Goal: Task Accomplishment & Management: Manage account settings

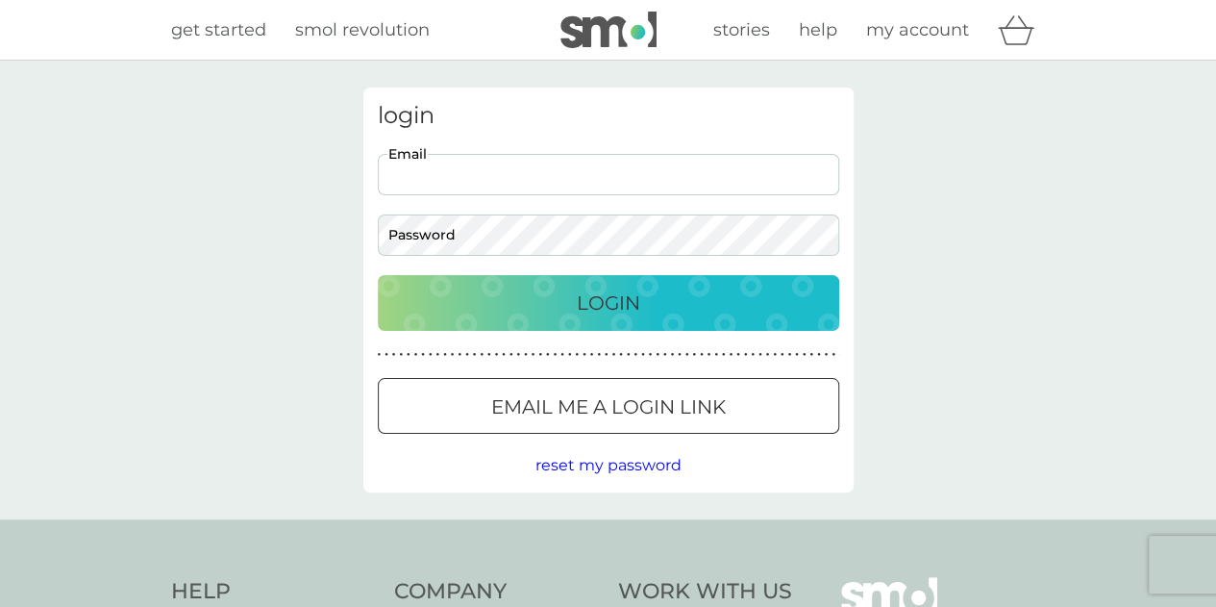
click at [594, 193] on input "Email" at bounding box center [609, 174] width 462 height 41
type input "rosie-murrell@hotmail.co.uk"
click at [580, 299] on p "Login" at bounding box center [608, 302] width 63 height 31
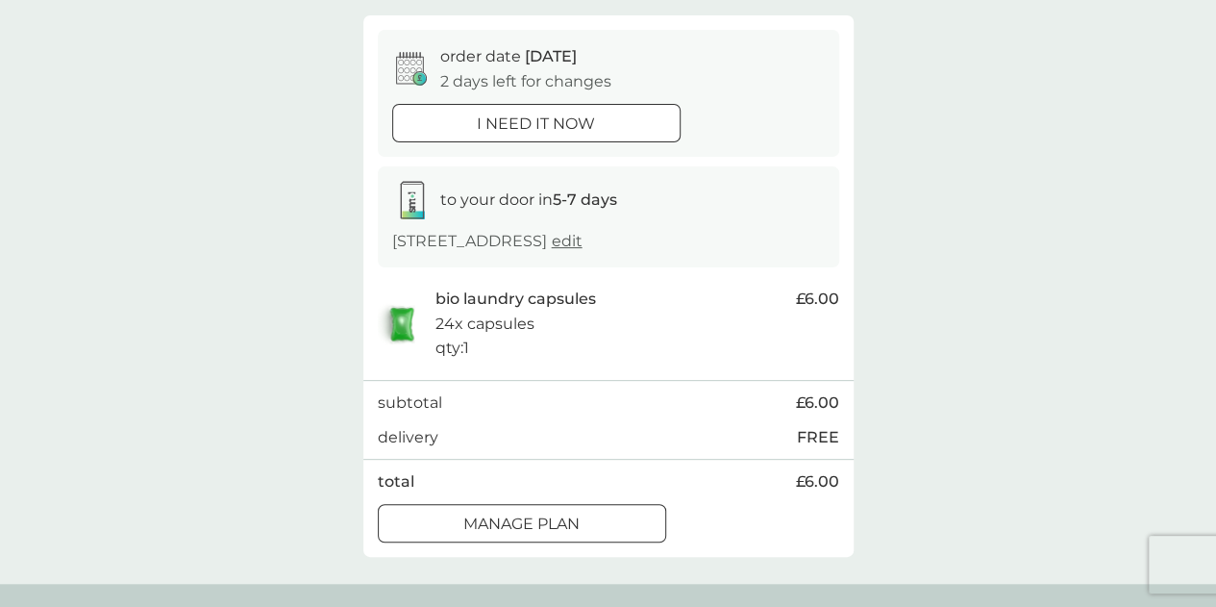
scroll to position [177, 0]
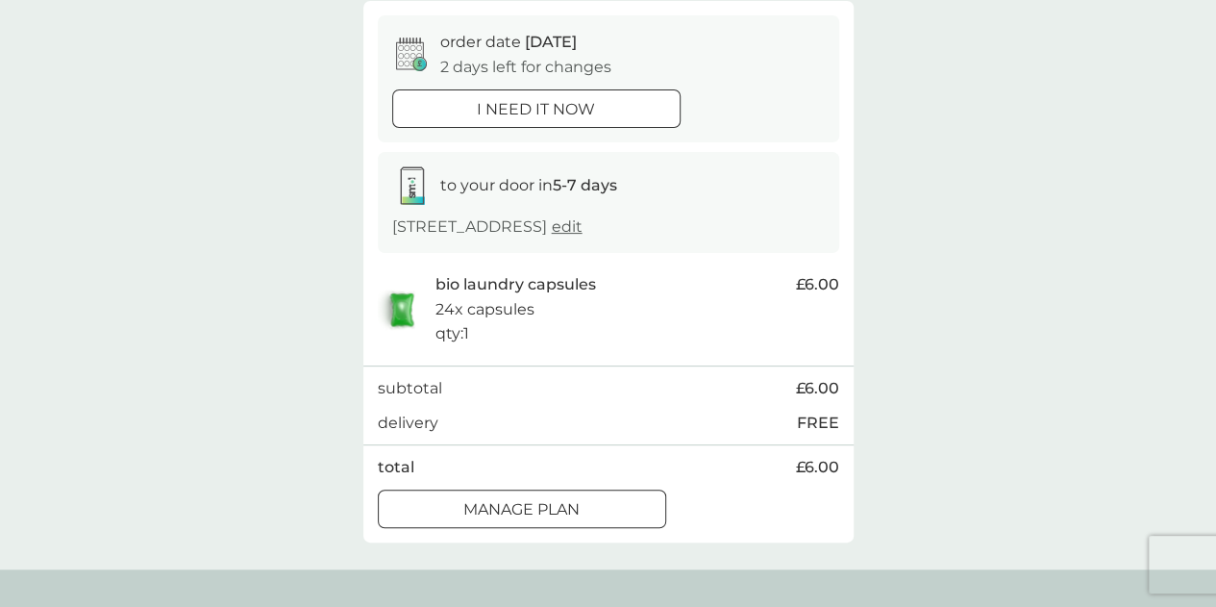
click at [594, 497] on div "Manage plan" at bounding box center [522, 509] width 287 height 25
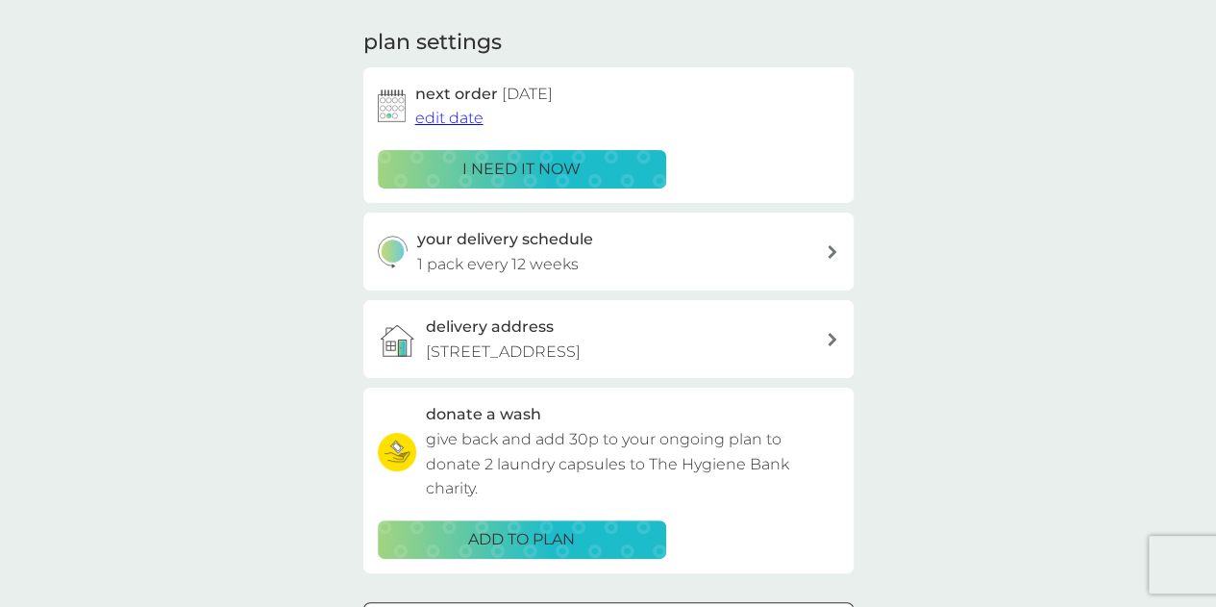
scroll to position [260, 0]
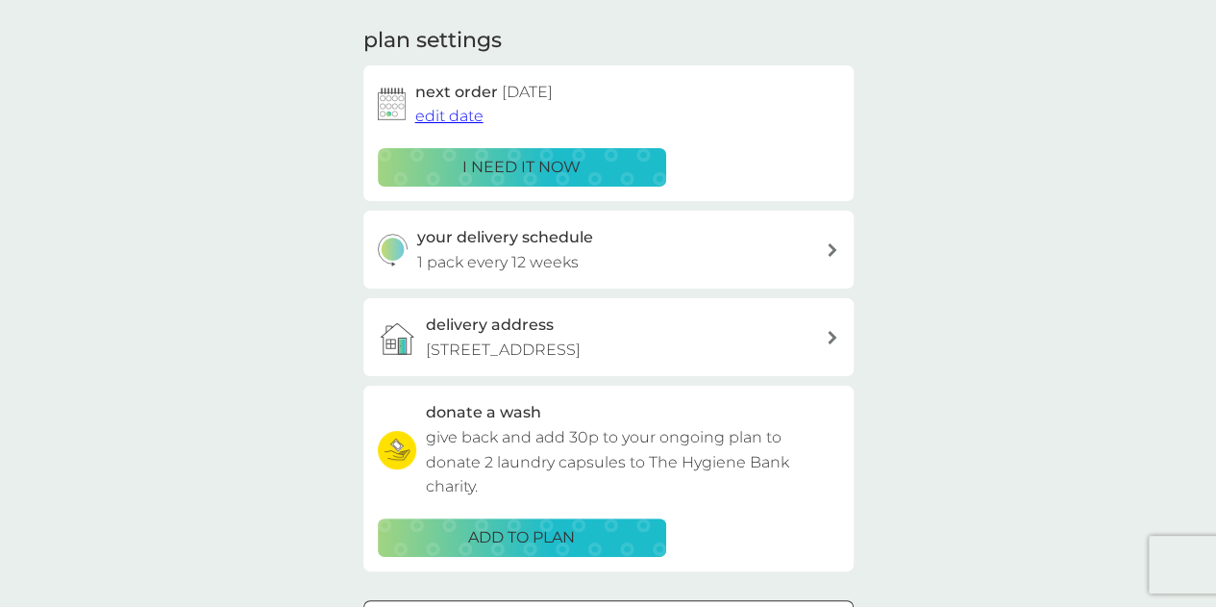
click at [452, 119] on span "edit date" at bounding box center [449, 116] width 68 height 18
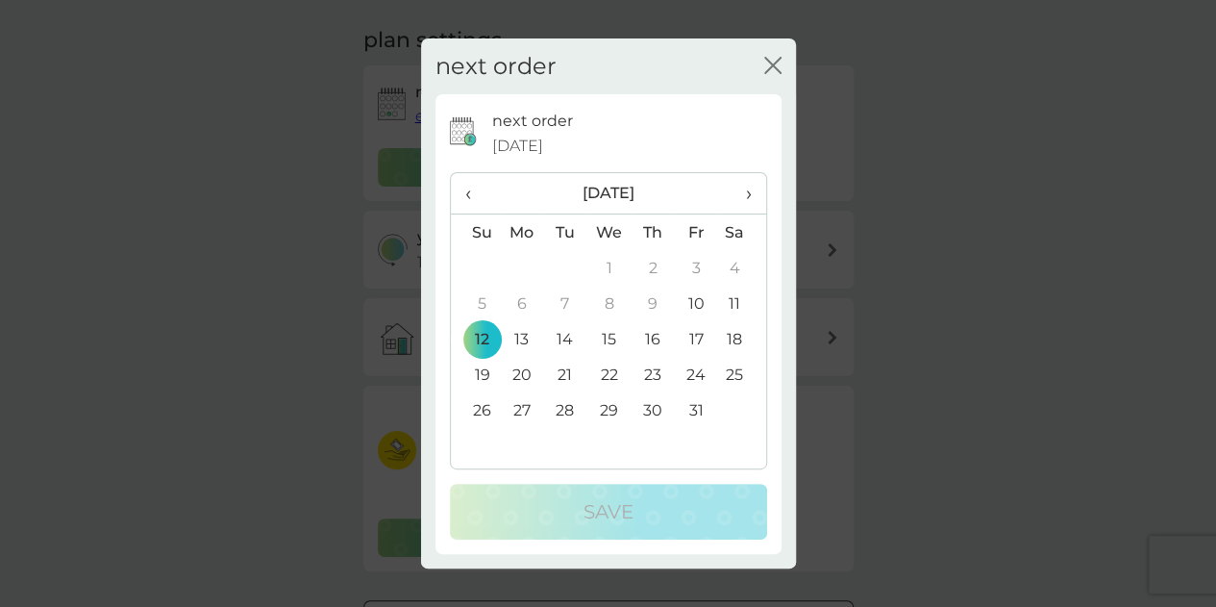
click at [750, 195] on span "›" at bounding box center [741, 193] width 19 height 40
click at [523, 339] on td "10" at bounding box center [522, 339] width 44 height 36
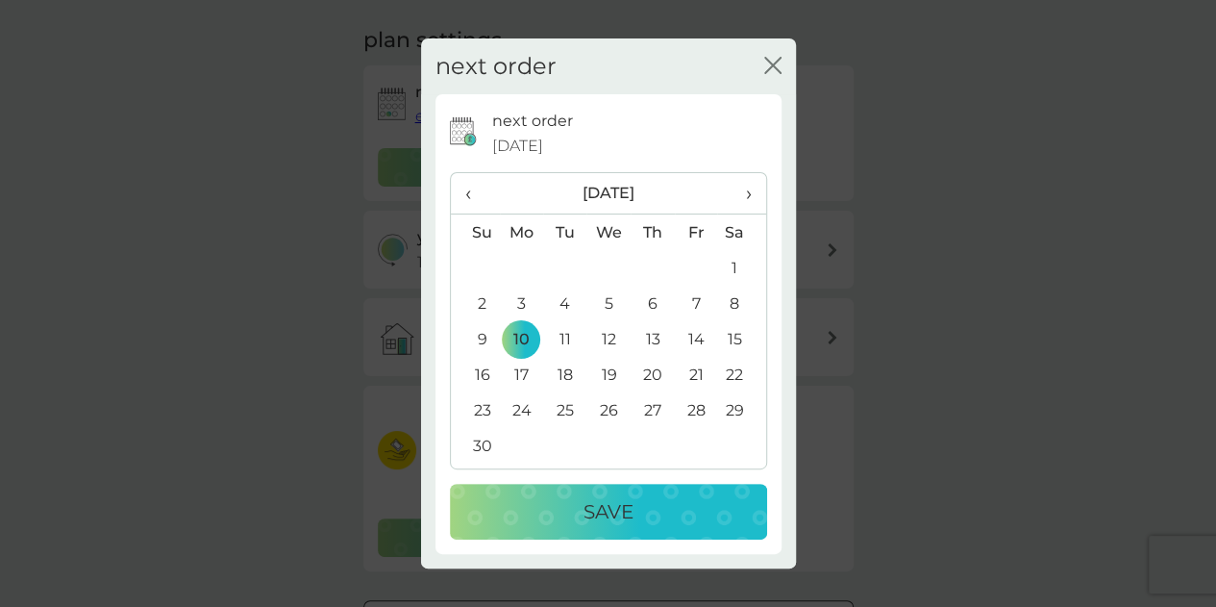
click at [600, 518] on p "Save" at bounding box center [609, 511] width 50 height 31
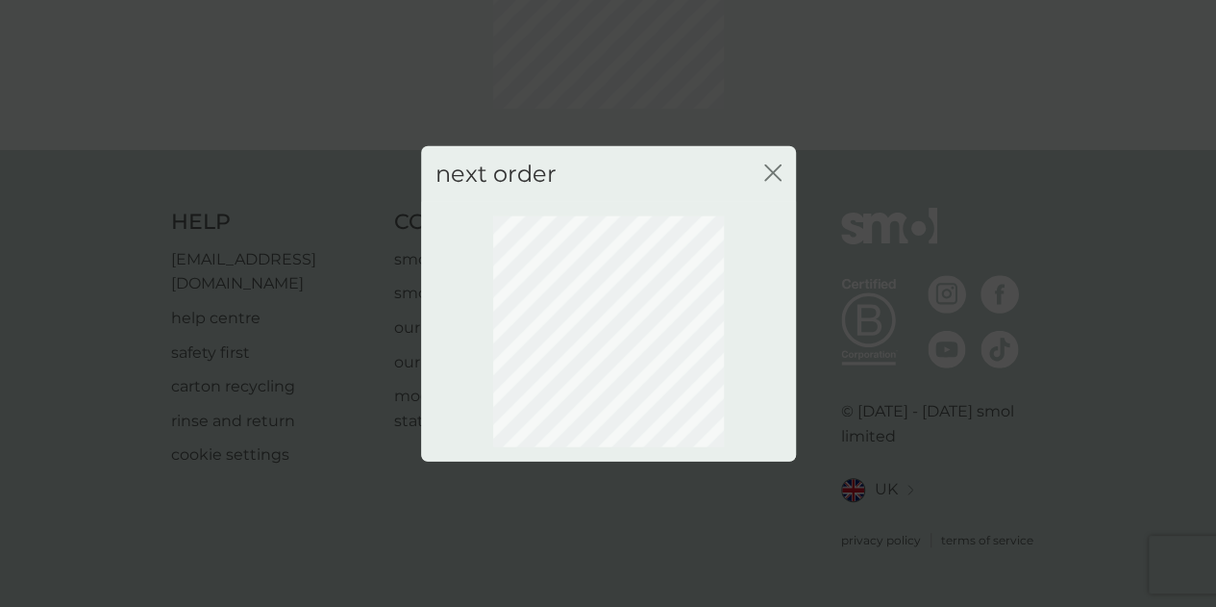
scroll to position [199, 0]
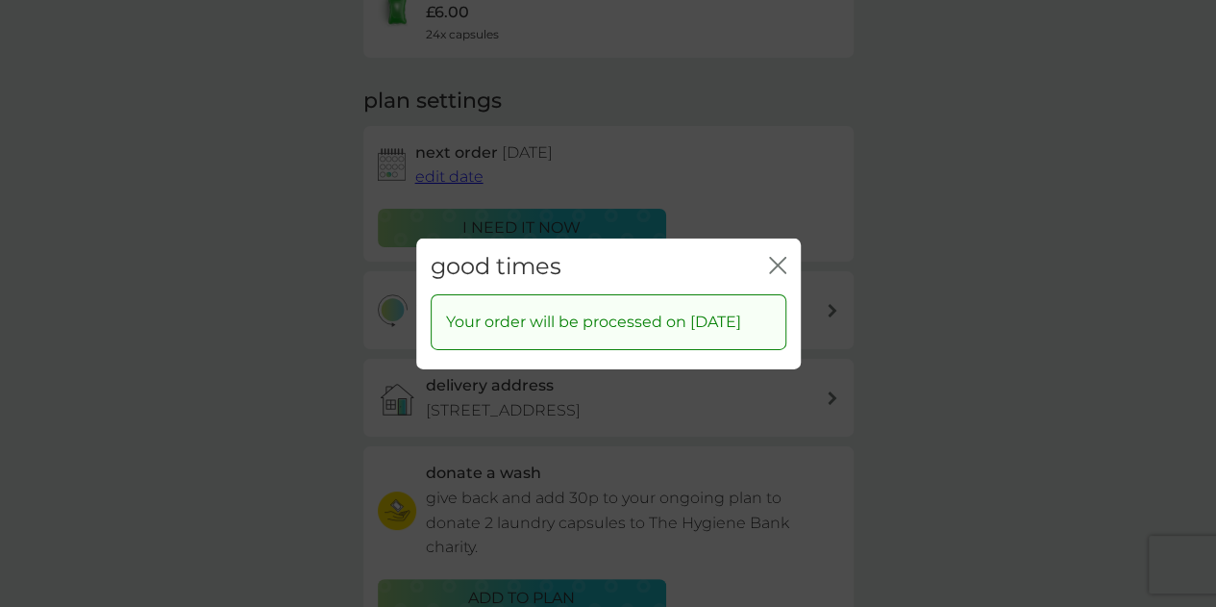
click at [783, 256] on icon "close" at bounding box center [777, 264] width 17 height 17
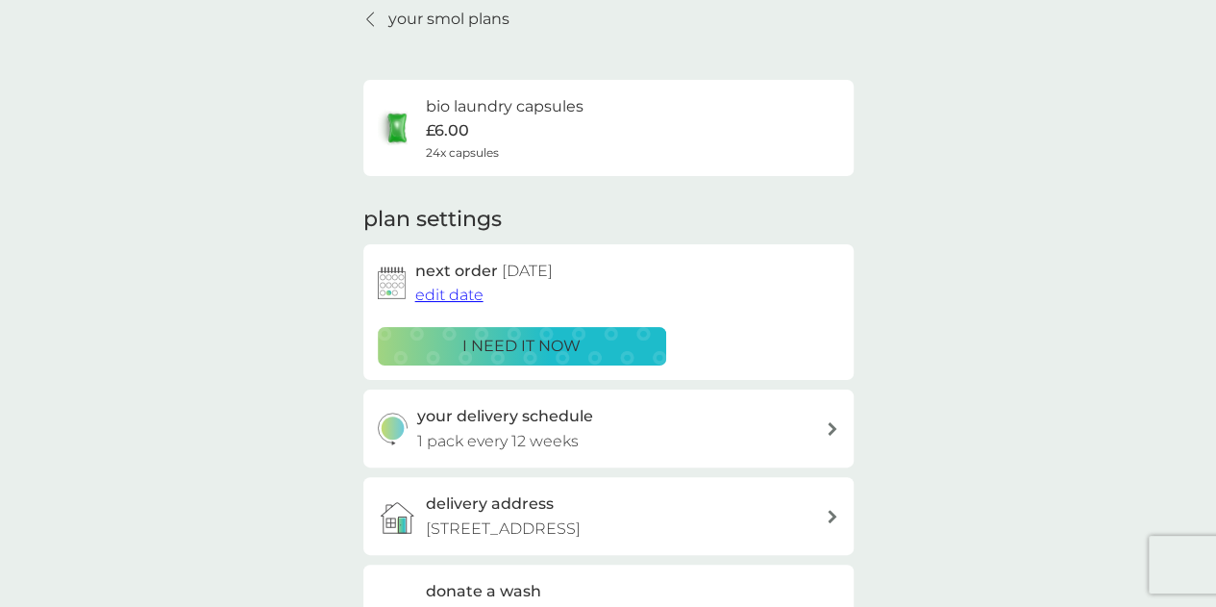
scroll to position [0, 0]
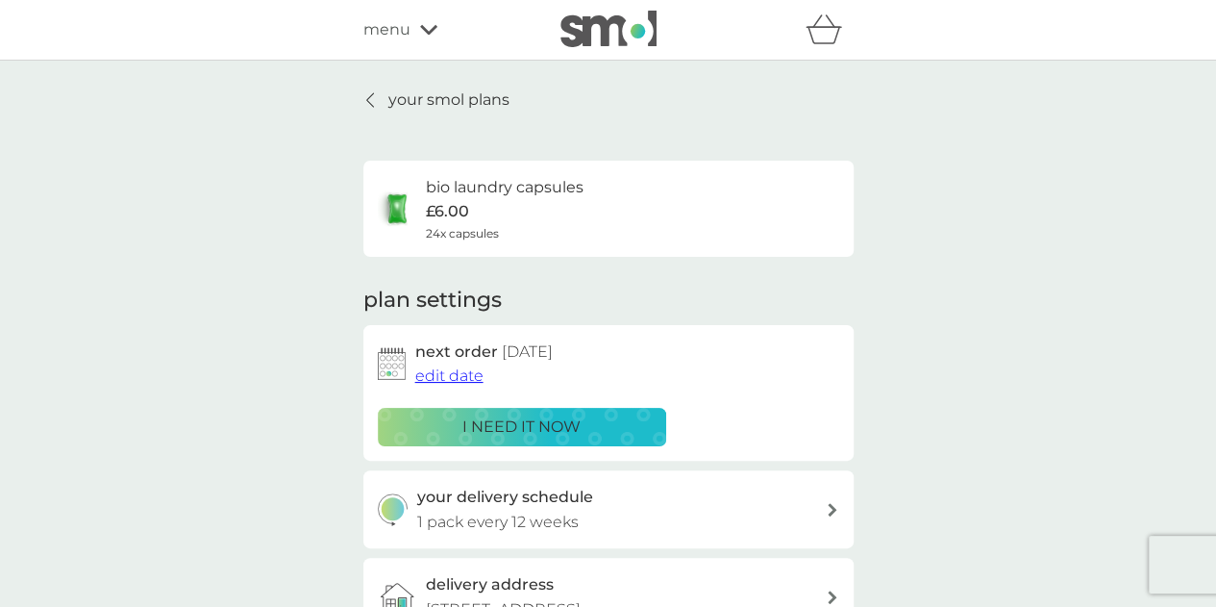
click at [446, 97] on p "your smol plans" at bounding box center [448, 99] width 121 height 25
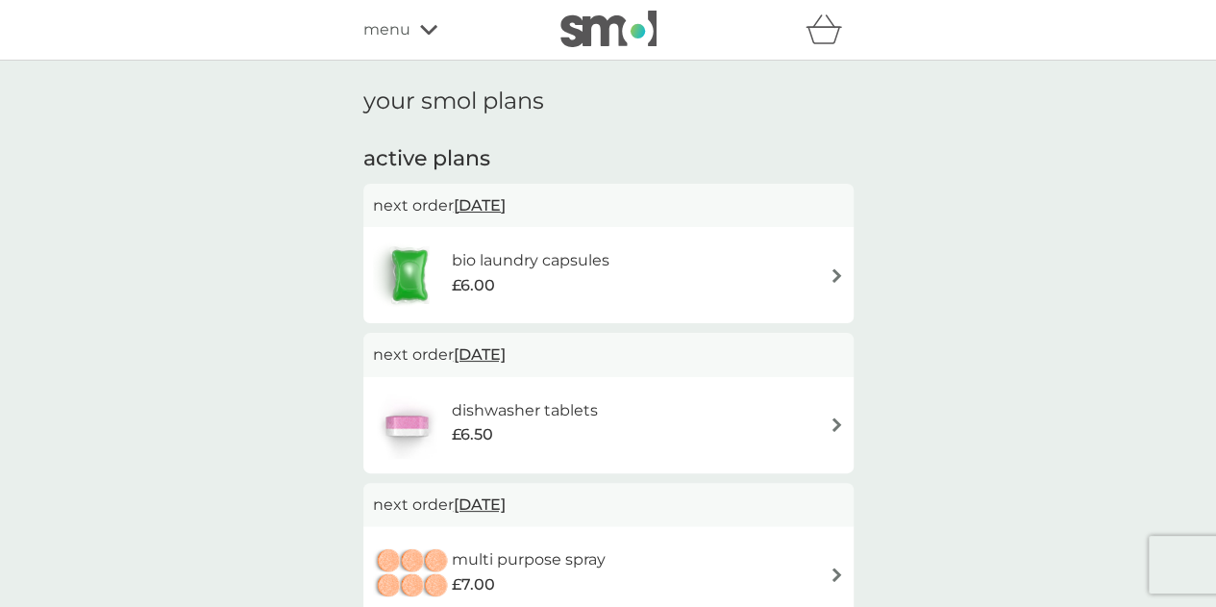
click at [413, 33] on div "menu" at bounding box center [444, 29] width 163 height 25
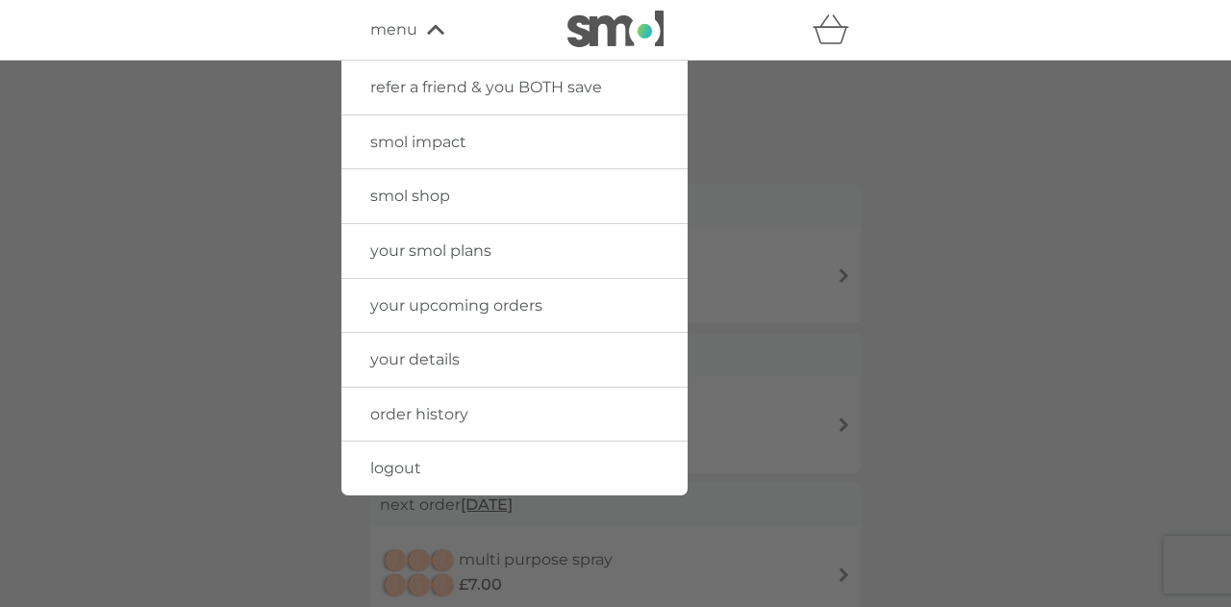
click at [810, 127] on div at bounding box center [615, 364] width 1231 height 607
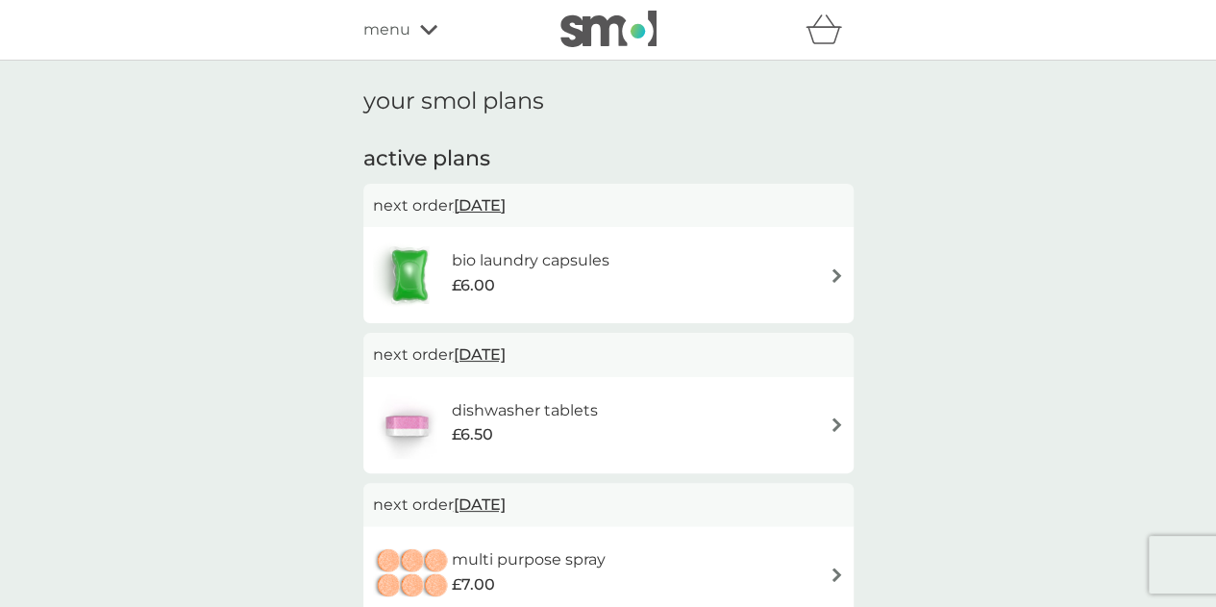
click at [397, 41] on span "menu" at bounding box center [386, 29] width 47 height 25
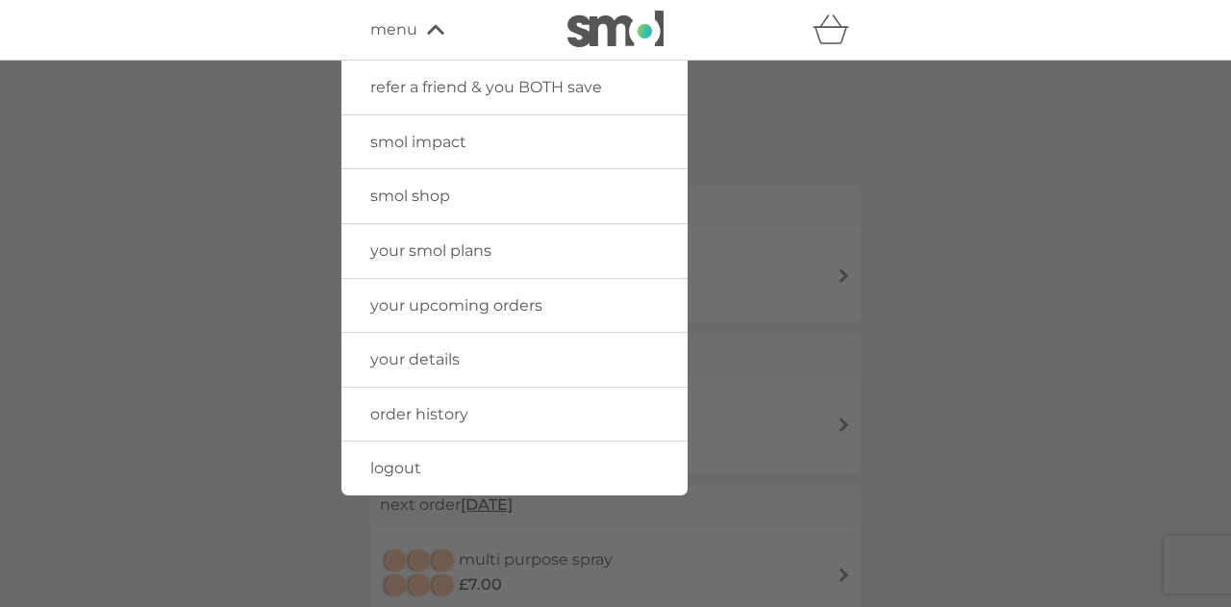
click at [385, 459] on span "logout" at bounding box center [395, 468] width 51 height 18
